Goal: Information Seeking & Learning: Learn about a topic

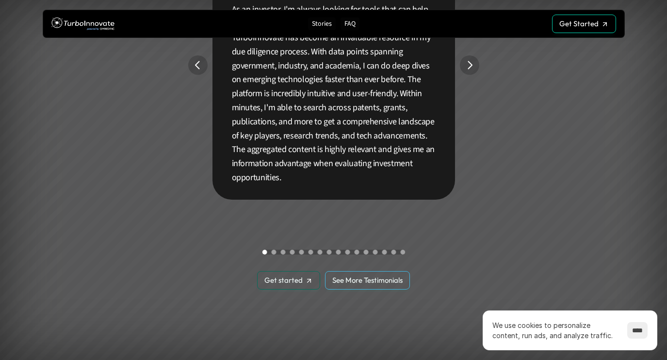
scroll to position [1879, 0]
click at [329, 24] on p "Stories" at bounding box center [322, 24] width 20 height 8
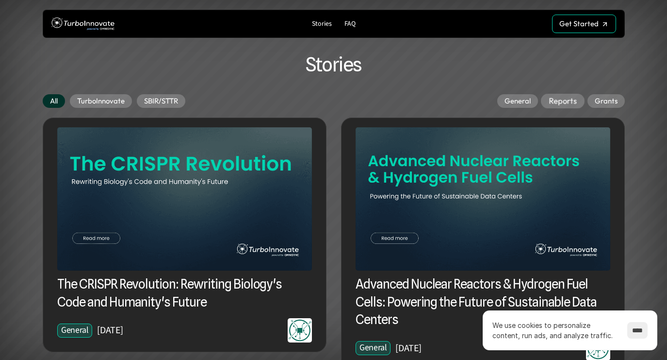
click at [565, 100] on p "Reports" at bounding box center [563, 101] width 28 height 10
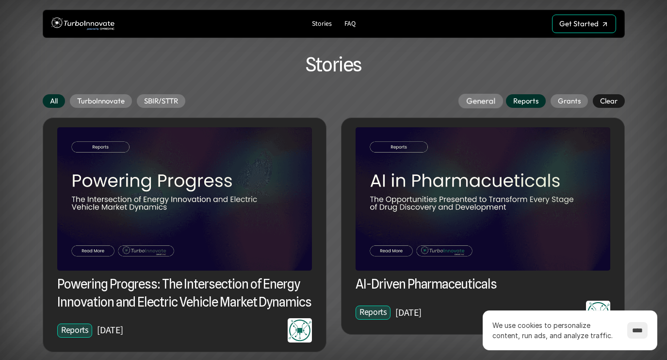
click at [479, 102] on p "General" at bounding box center [480, 101] width 29 height 10
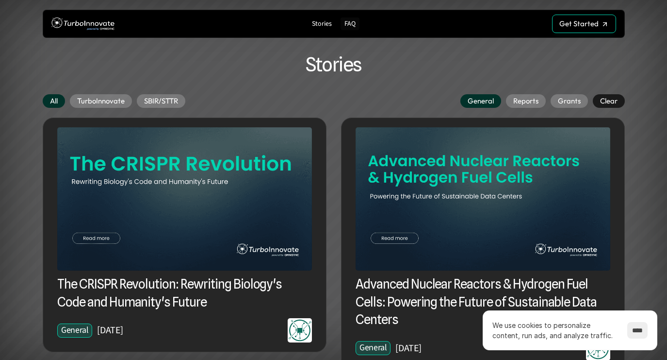
click at [362, 24] on div "Stories FAQ" at bounding box center [334, 23] width 188 height 15
click at [354, 24] on p "FAQ" at bounding box center [350, 24] width 11 height 8
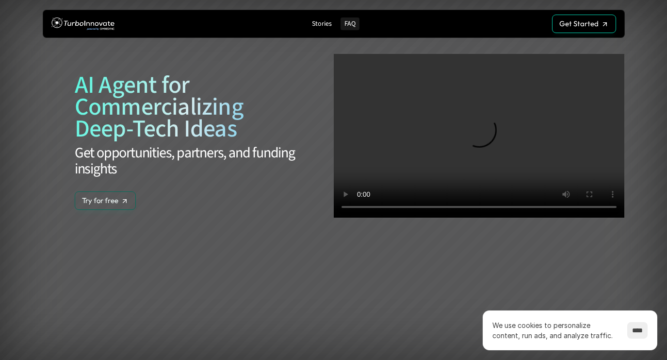
scroll to position [2279, 0]
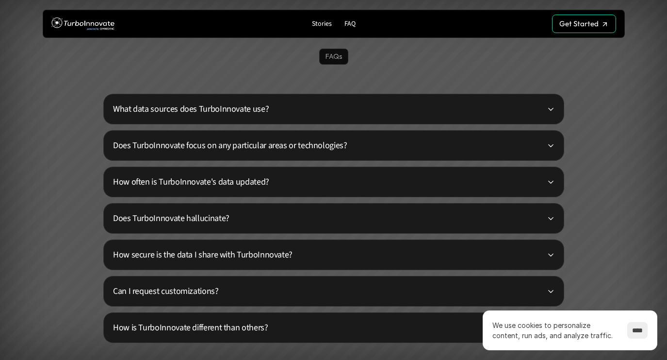
click at [368, 113] on p "What data sources does TurboInnovate use?" at bounding box center [330, 108] width 434 height 13
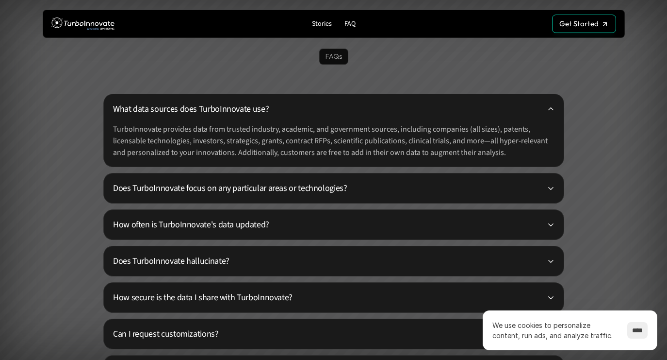
click at [291, 227] on p "How often is TurboInnovate's data updated?" at bounding box center [330, 224] width 434 height 13
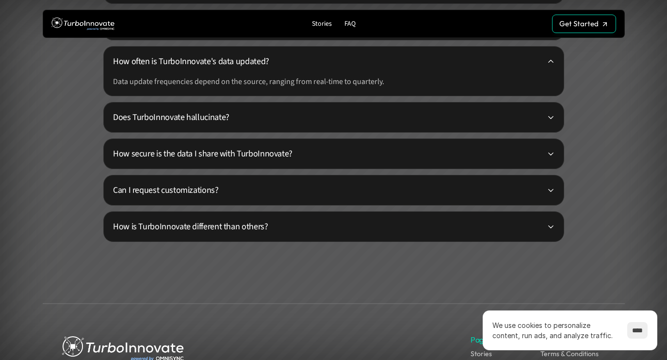
scroll to position [2443, 0]
click at [287, 198] on div "Can I request customizations?" at bounding box center [333, 189] width 461 height 31
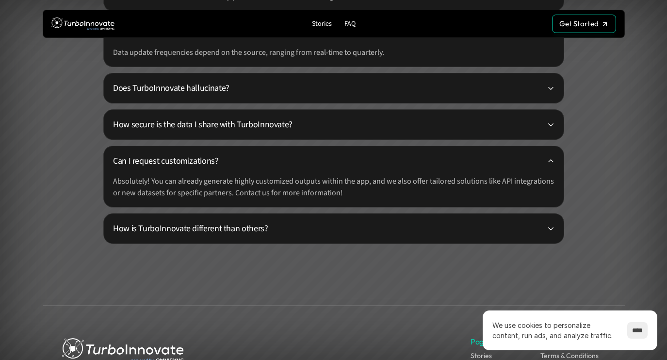
scroll to position [2479, 1]
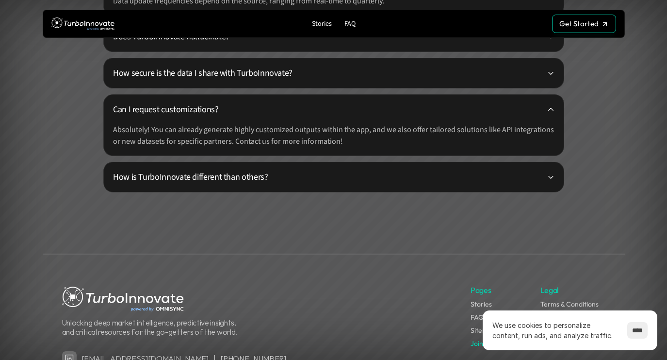
click at [289, 192] on div "How is TurboInnovate different than others?" at bounding box center [333, 177] width 461 height 31
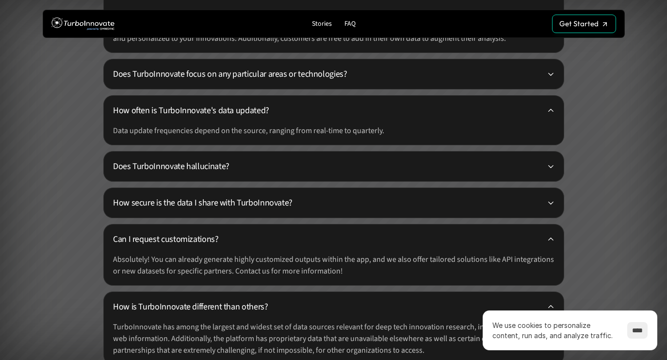
scroll to position [2393, 0]
